Goal: Feedback & Contribution: Leave review/rating

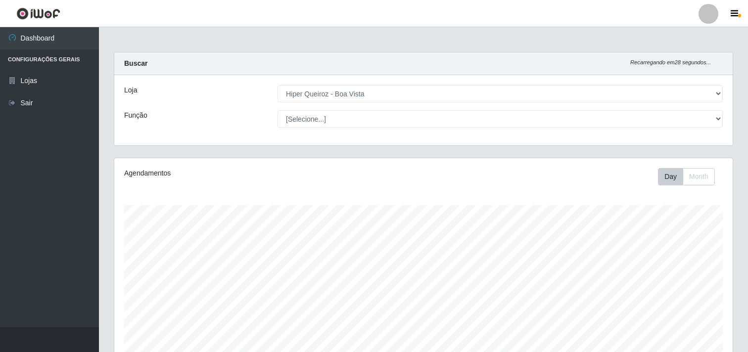
select select "514"
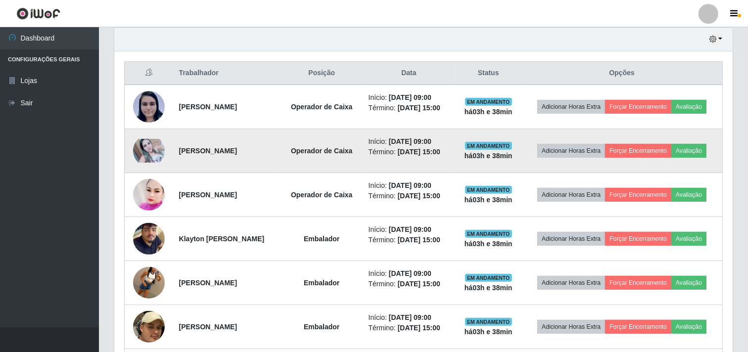
scroll to position [329, 0]
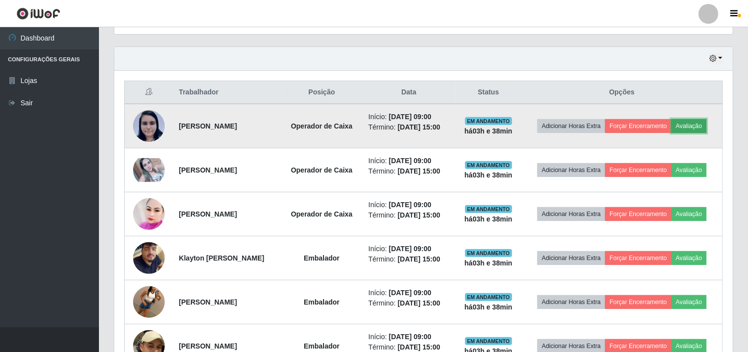
click at [705, 127] on button "Avaliação" at bounding box center [688, 126] width 35 height 14
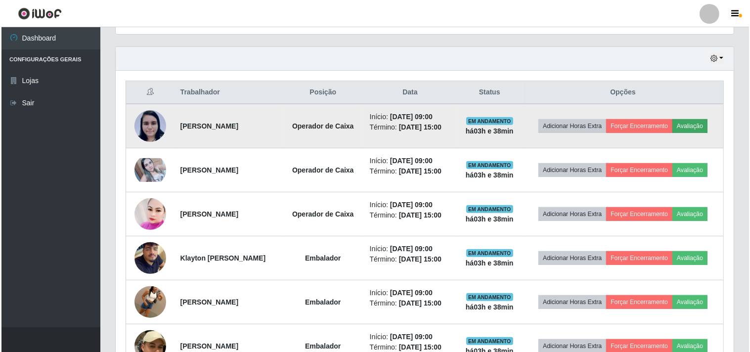
scroll to position [205, 612]
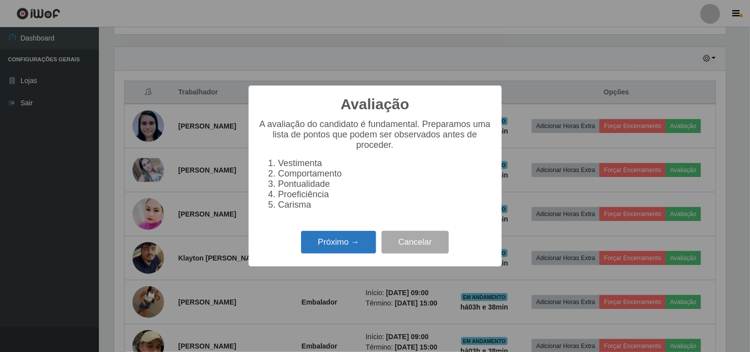
click at [342, 251] on button "Próximo →" at bounding box center [338, 242] width 75 height 23
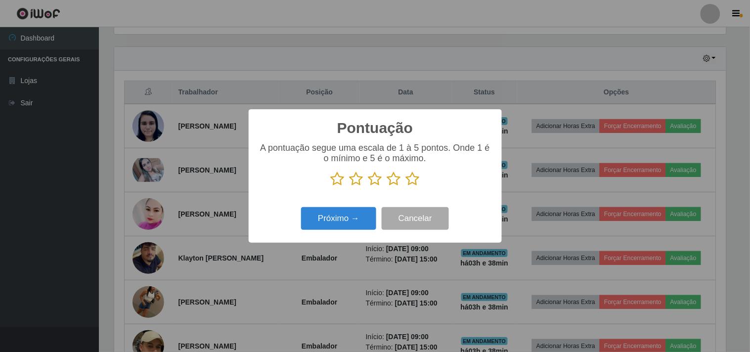
scroll to position [494308, 493901]
click at [411, 181] on icon at bounding box center [413, 179] width 14 height 15
click at [406, 186] on input "radio" at bounding box center [406, 186] width 0 height 0
click at [337, 225] on button "Próximo →" at bounding box center [338, 218] width 75 height 23
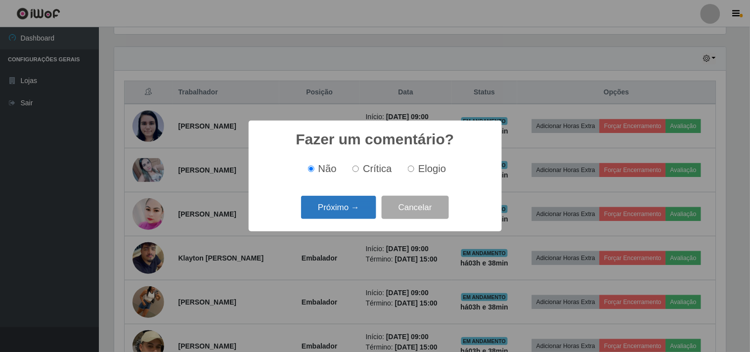
click at [344, 213] on button "Próximo →" at bounding box center [338, 207] width 75 height 23
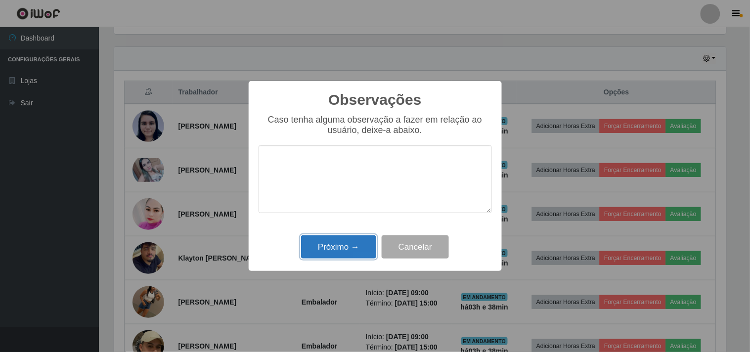
click at [347, 248] on button "Próximo →" at bounding box center [338, 246] width 75 height 23
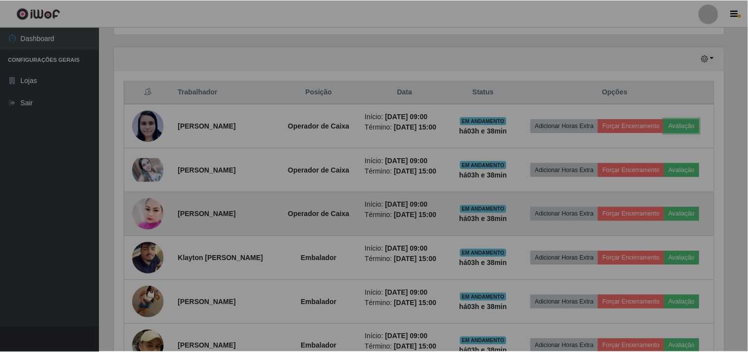
scroll to position [205, 618]
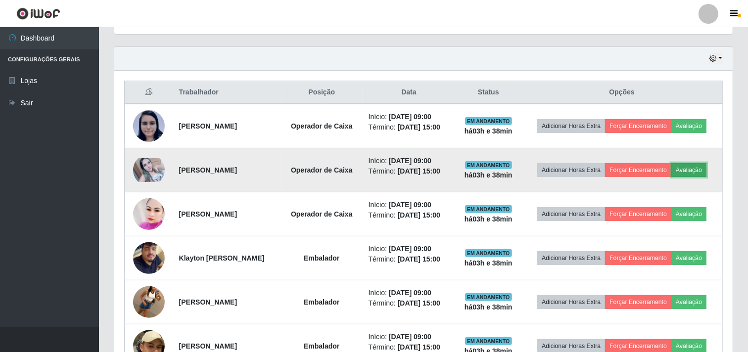
click at [701, 176] on button "Avaliação" at bounding box center [688, 170] width 35 height 14
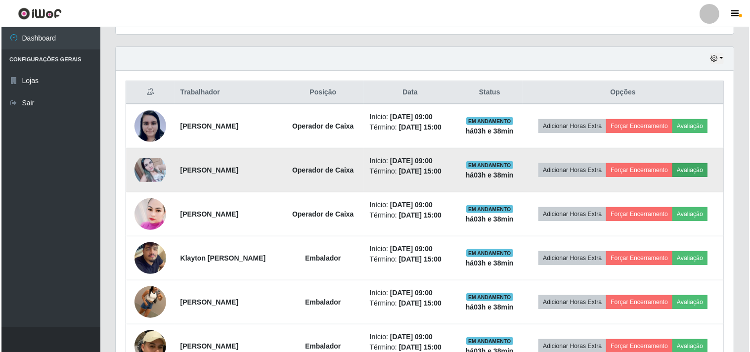
scroll to position [205, 612]
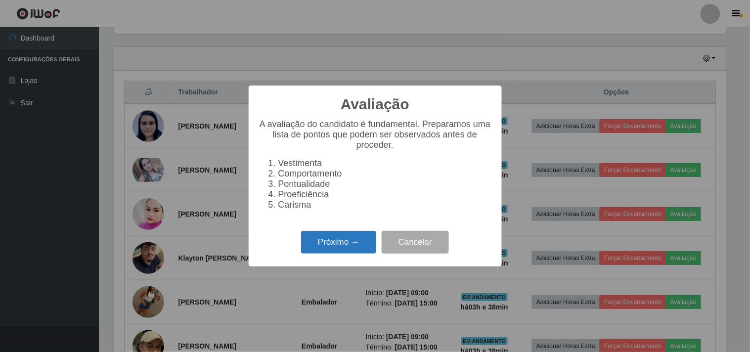
click at [318, 243] on button "Próximo →" at bounding box center [338, 242] width 75 height 23
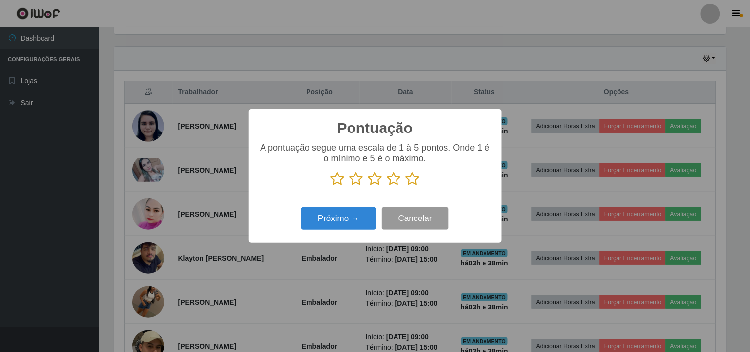
scroll to position [494308, 493901]
click at [413, 183] on icon at bounding box center [413, 179] width 14 height 15
click at [406, 186] on input "radio" at bounding box center [406, 186] width 0 height 0
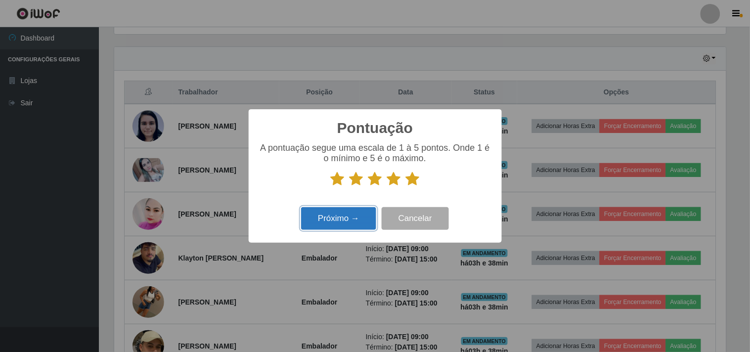
click at [343, 226] on button "Próximo →" at bounding box center [338, 218] width 75 height 23
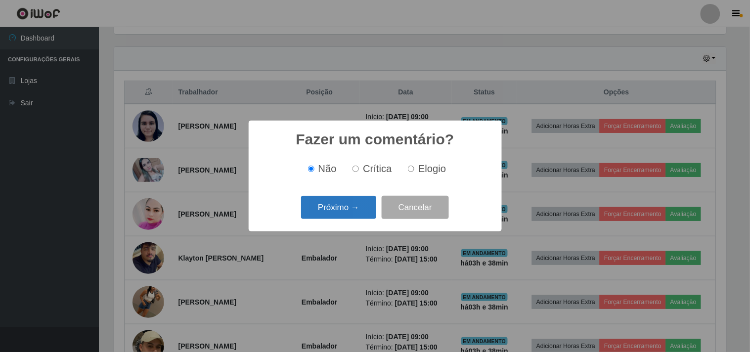
click at [344, 214] on button "Próximo →" at bounding box center [338, 207] width 75 height 23
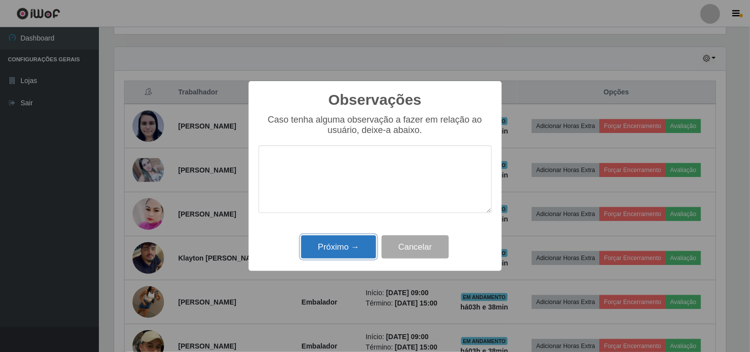
click at [340, 250] on button "Próximo →" at bounding box center [338, 246] width 75 height 23
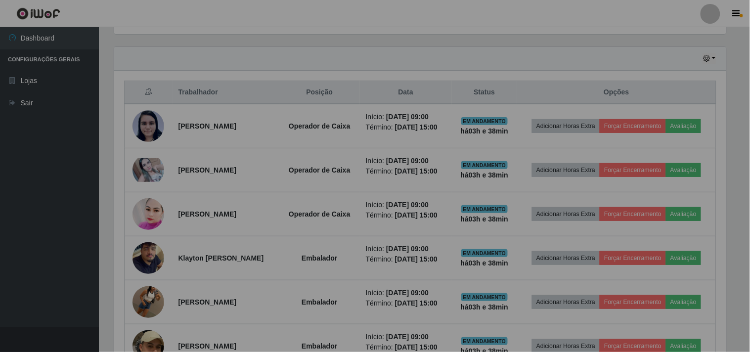
scroll to position [205, 618]
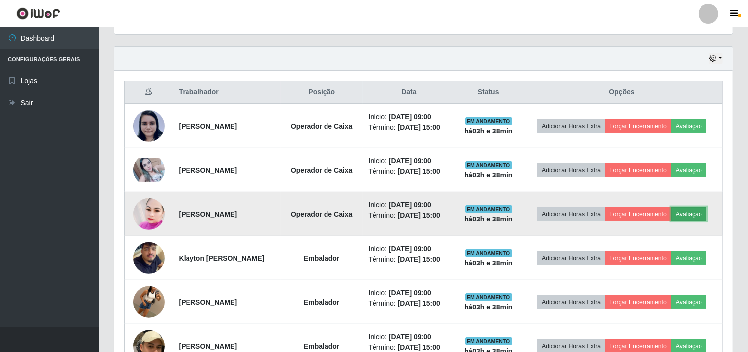
click at [706, 219] on button "Avaliação" at bounding box center [688, 214] width 35 height 14
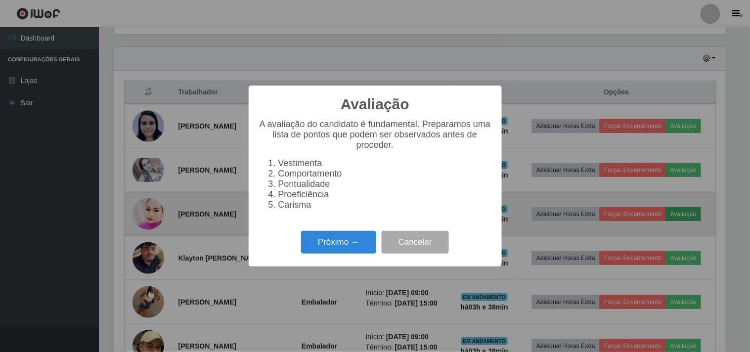
scroll to position [205, 612]
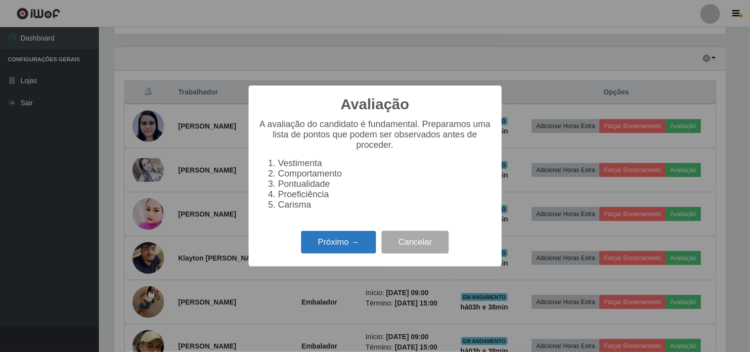
click at [326, 241] on button "Próximo →" at bounding box center [338, 242] width 75 height 23
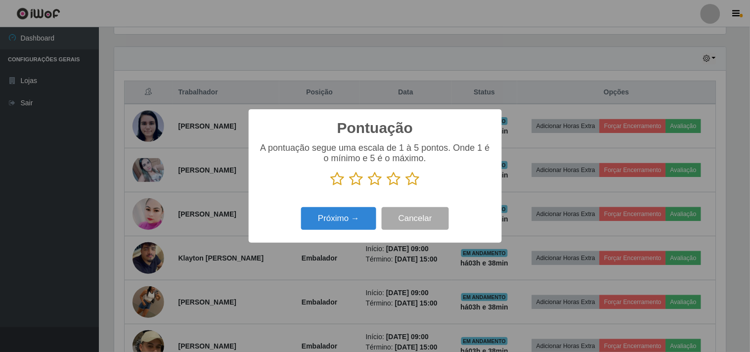
scroll to position [494308, 493901]
click at [413, 186] on icon at bounding box center [413, 179] width 14 height 15
click at [406, 186] on input "radio" at bounding box center [406, 186] width 0 height 0
click at [364, 219] on button "Próximo →" at bounding box center [338, 218] width 75 height 23
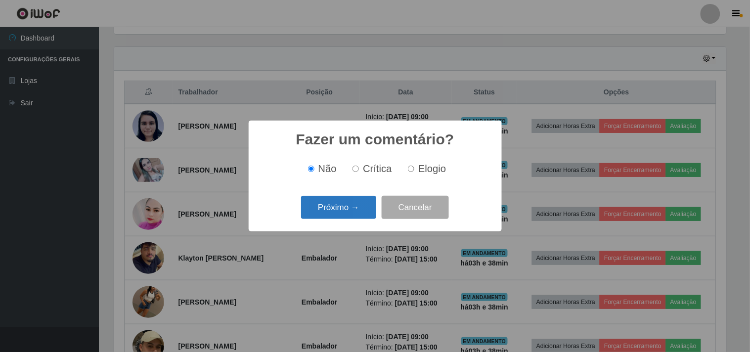
click at [362, 216] on button "Próximo →" at bounding box center [338, 207] width 75 height 23
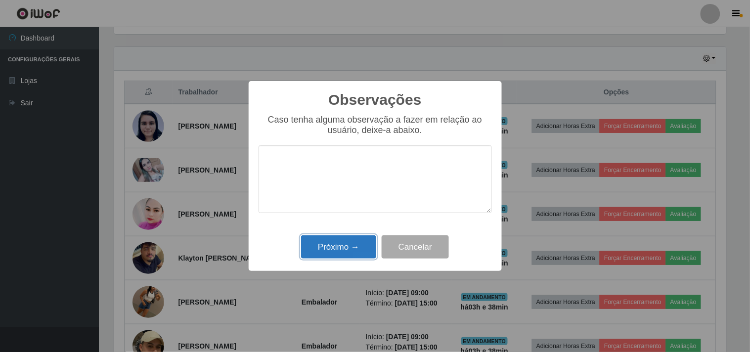
click at [342, 248] on button "Próximo →" at bounding box center [338, 246] width 75 height 23
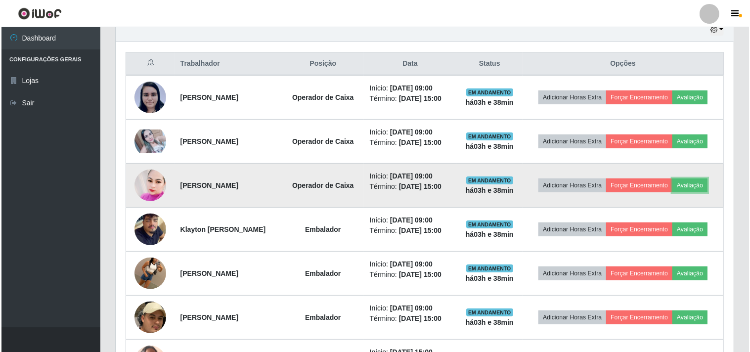
scroll to position [384, 0]
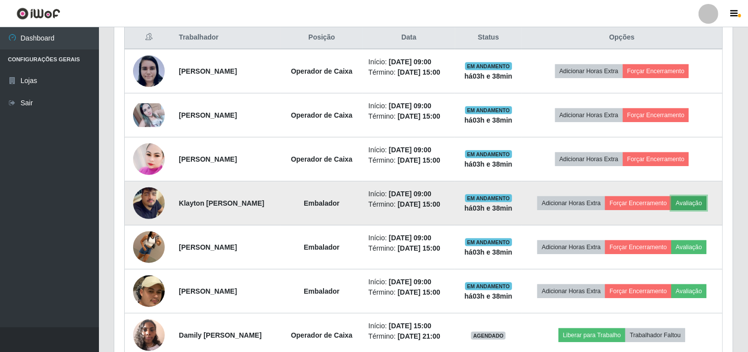
click at [706, 201] on button "Avaliação" at bounding box center [688, 203] width 35 height 14
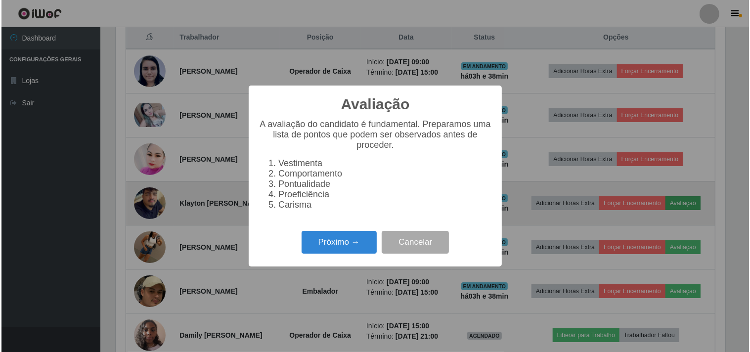
scroll to position [205, 612]
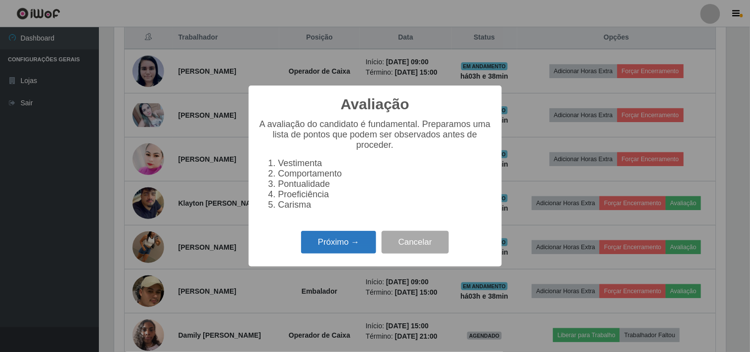
click at [352, 249] on button "Próximo →" at bounding box center [338, 242] width 75 height 23
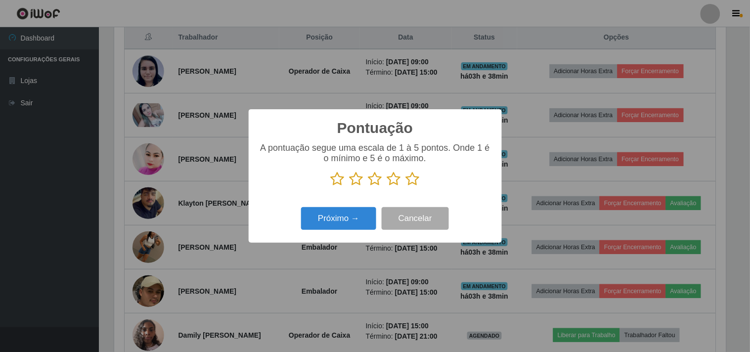
scroll to position [494308, 493901]
click at [347, 213] on button "Próximo →" at bounding box center [338, 218] width 75 height 23
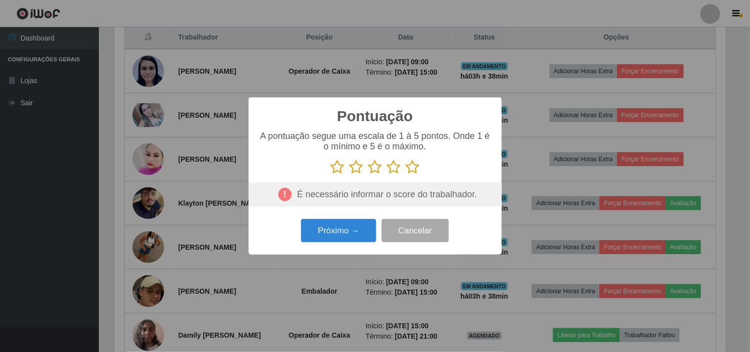
click at [414, 172] on icon at bounding box center [413, 167] width 14 height 15
click at [406, 175] on input "radio" at bounding box center [406, 175] width 0 height 0
click at [336, 234] on button "Próximo →" at bounding box center [338, 230] width 75 height 23
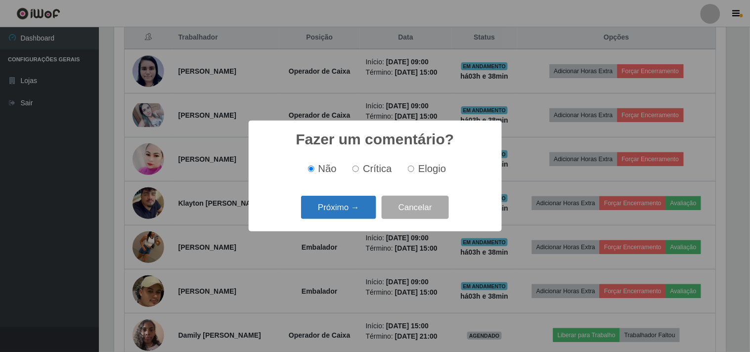
click at [356, 216] on button "Próximo →" at bounding box center [338, 207] width 75 height 23
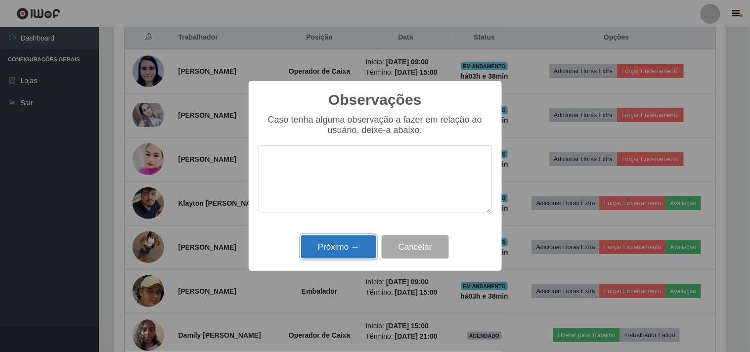
click at [347, 241] on button "Próximo →" at bounding box center [338, 246] width 75 height 23
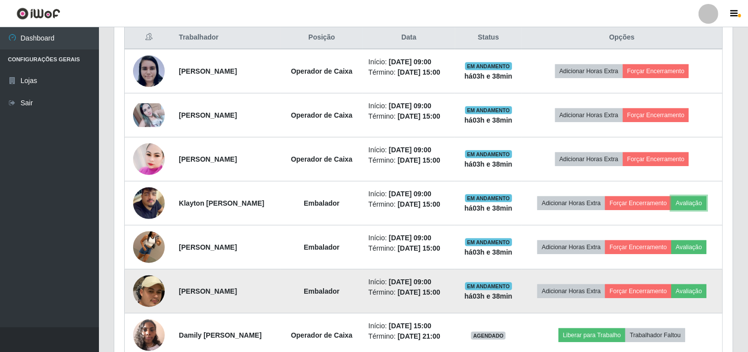
scroll to position [0, 0]
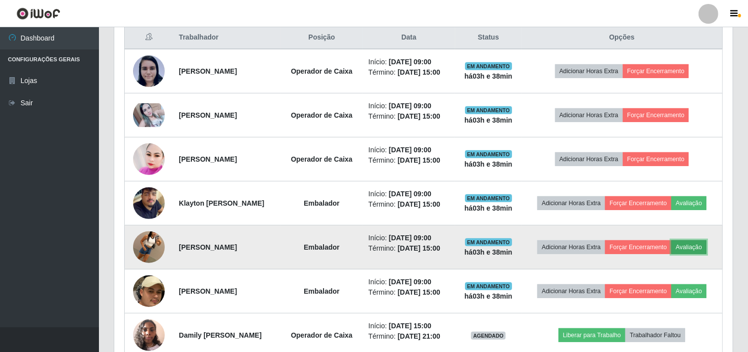
click at [690, 246] on button "Avaliação" at bounding box center [688, 247] width 35 height 14
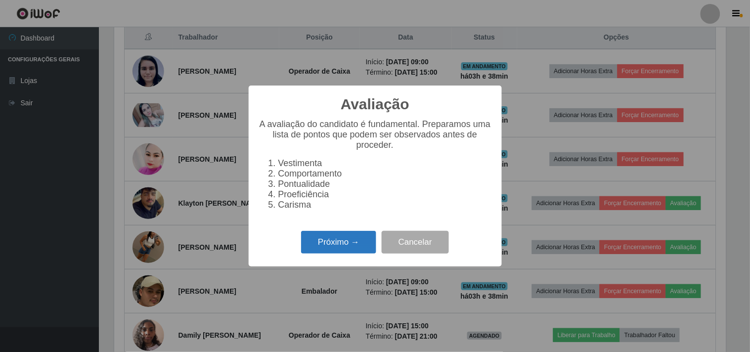
click at [302, 247] on button "Próximo →" at bounding box center [338, 242] width 75 height 23
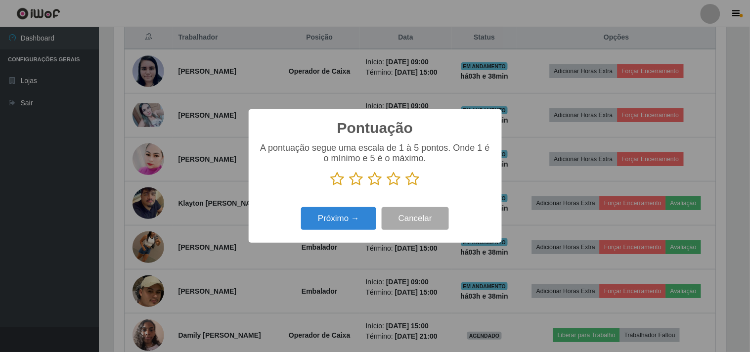
click at [410, 174] on icon at bounding box center [413, 179] width 14 height 15
click at [406, 186] on input "radio" at bounding box center [406, 186] width 0 height 0
click at [354, 214] on button "Próximo →" at bounding box center [338, 218] width 75 height 23
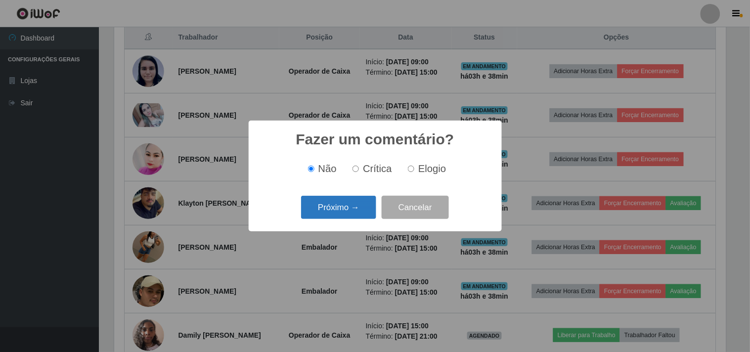
click at [354, 214] on button "Próximo →" at bounding box center [338, 207] width 75 height 23
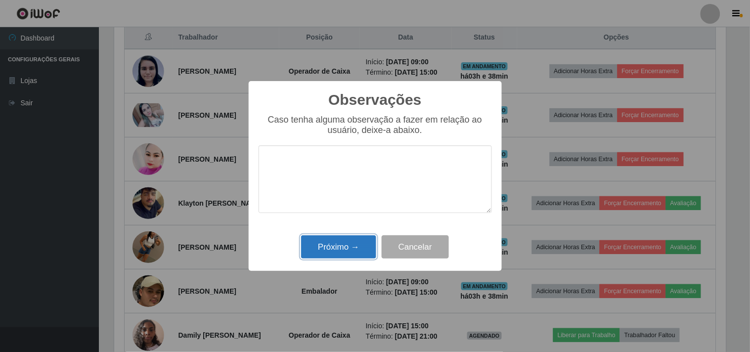
click at [350, 244] on button "Próximo →" at bounding box center [338, 246] width 75 height 23
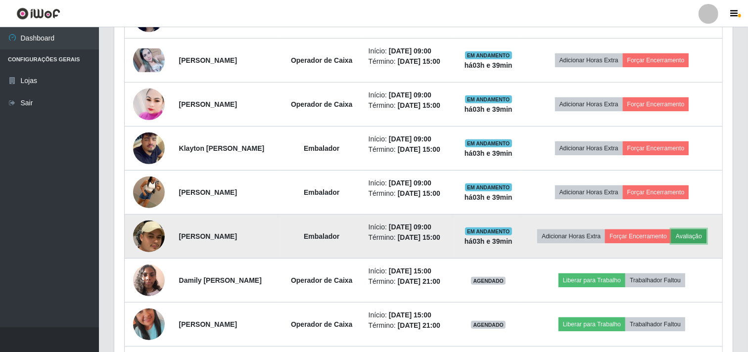
click at [698, 234] on button "Avaliação" at bounding box center [688, 236] width 35 height 14
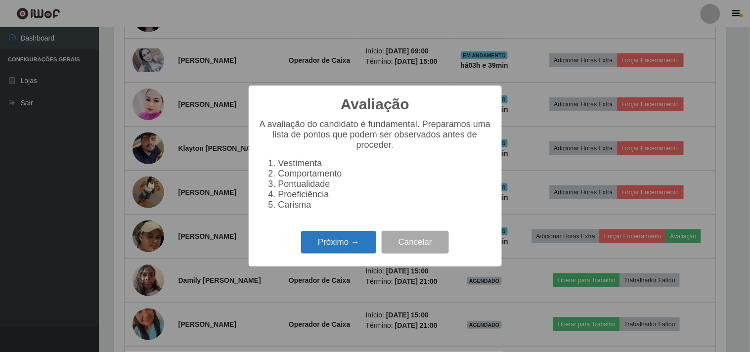
click at [336, 254] on button "Próximo →" at bounding box center [338, 242] width 75 height 23
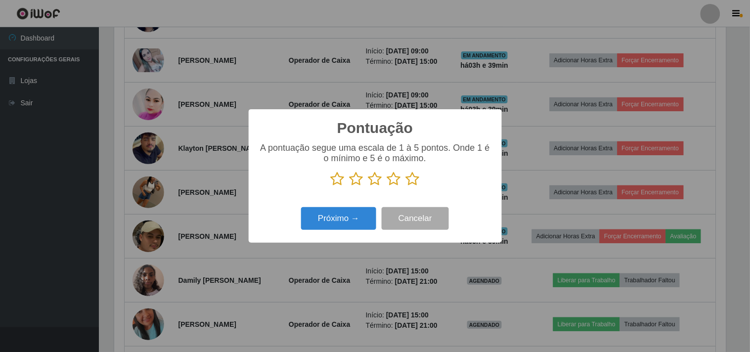
click at [411, 181] on icon at bounding box center [413, 179] width 14 height 15
click at [406, 186] on input "radio" at bounding box center [406, 186] width 0 height 0
drag, startPoint x: 323, startPoint y: 209, endPoint x: 323, endPoint y: 215, distance: 5.4
click at [323, 215] on button "Próximo →" at bounding box center [338, 218] width 75 height 23
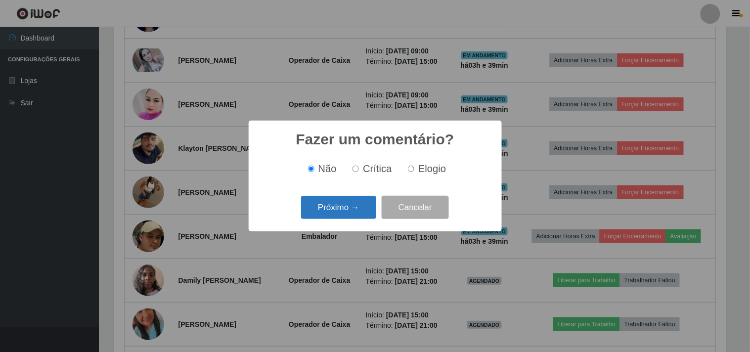
click at [337, 206] on button "Próximo →" at bounding box center [338, 207] width 75 height 23
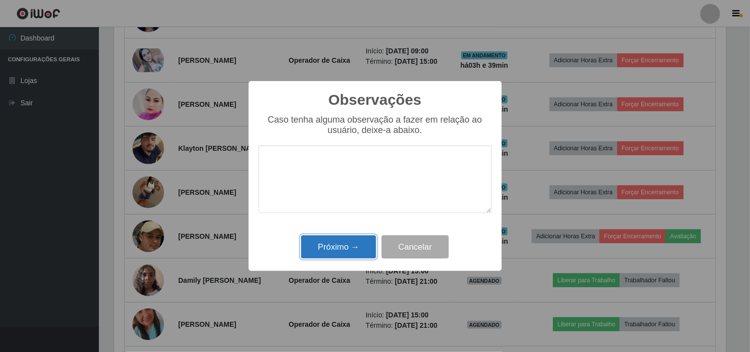
click at [323, 250] on button "Próximo →" at bounding box center [338, 246] width 75 height 23
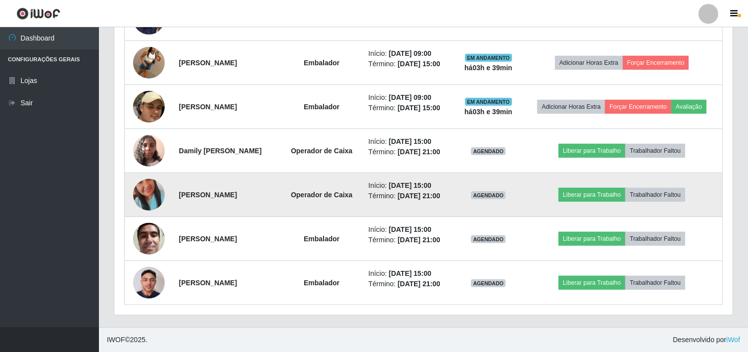
click at [149, 188] on img at bounding box center [149, 195] width 32 height 56
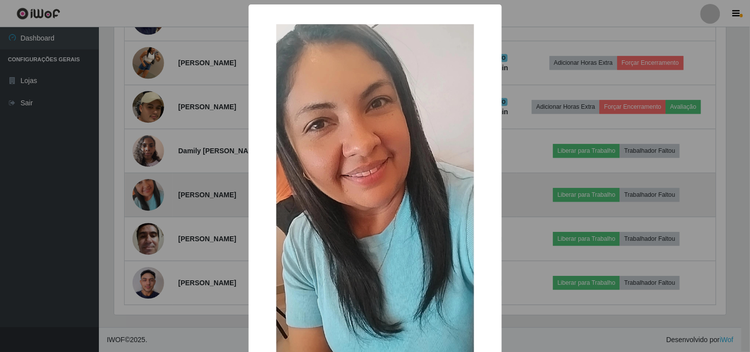
click at [149, 188] on div "× OK Cancel" at bounding box center [375, 176] width 750 height 352
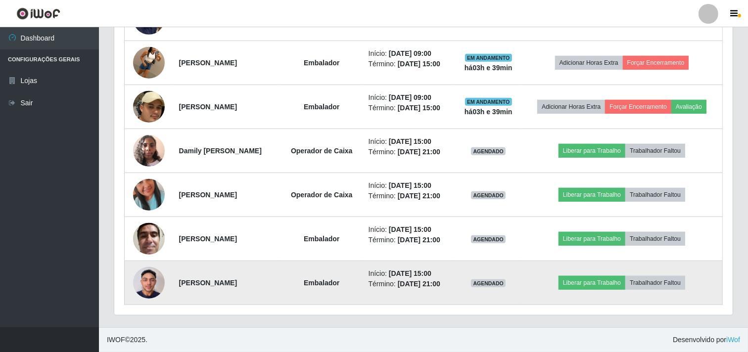
click at [145, 301] on td at bounding box center [149, 283] width 48 height 44
click at [146, 288] on img at bounding box center [149, 283] width 32 height 42
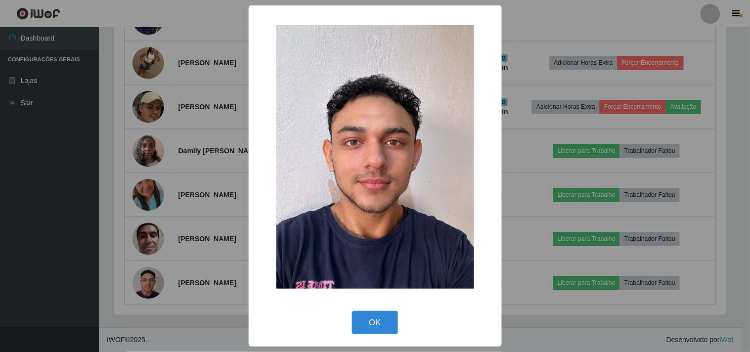
click at [146, 288] on div "× OK Cancel" at bounding box center [375, 176] width 750 height 352
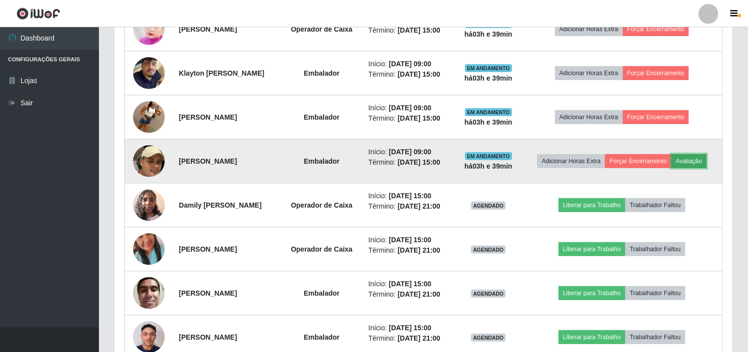
click at [701, 157] on button "Avaliação" at bounding box center [688, 161] width 35 height 14
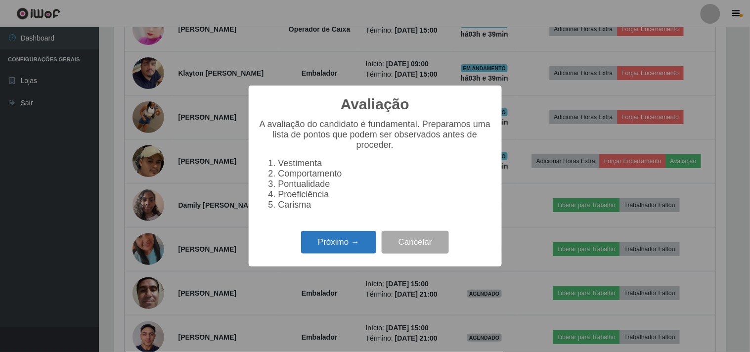
click at [373, 245] on button "Próximo →" at bounding box center [338, 242] width 75 height 23
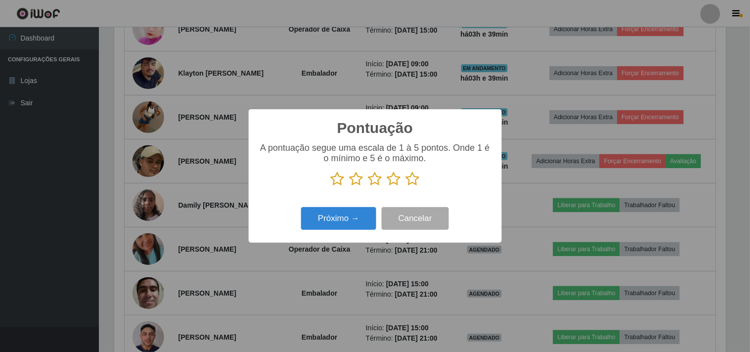
click at [415, 178] on icon at bounding box center [413, 179] width 14 height 15
click at [406, 186] on input "radio" at bounding box center [406, 186] width 0 height 0
click at [347, 212] on button "Próximo →" at bounding box center [338, 218] width 75 height 23
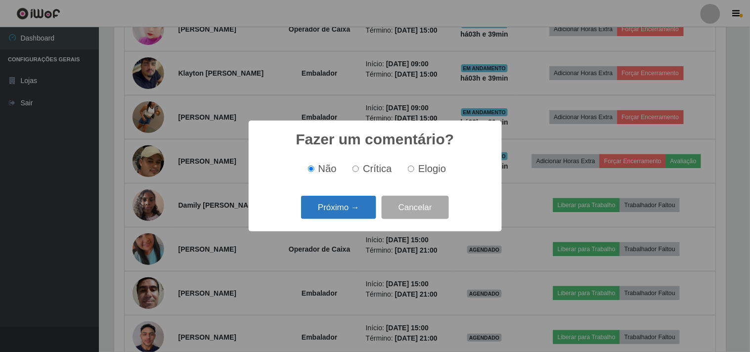
click at [346, 216] on button "Próximo →" at bounding box center [338, 207] width 75 height 23
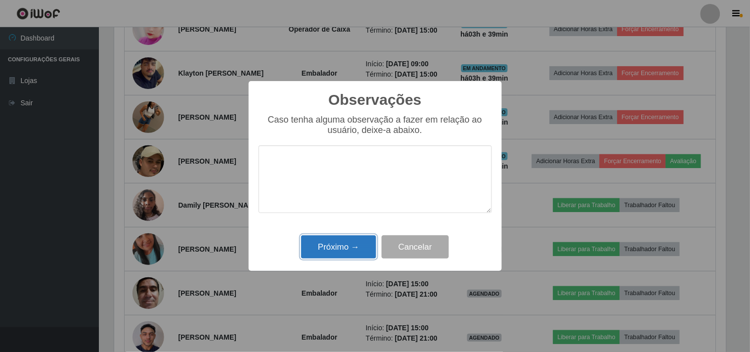
click at [337, 239] on button "Próximo →" at bounding box center [338, 246] width 75 height 23
